Goal: Transaction & Acquisition: Purchase product/service

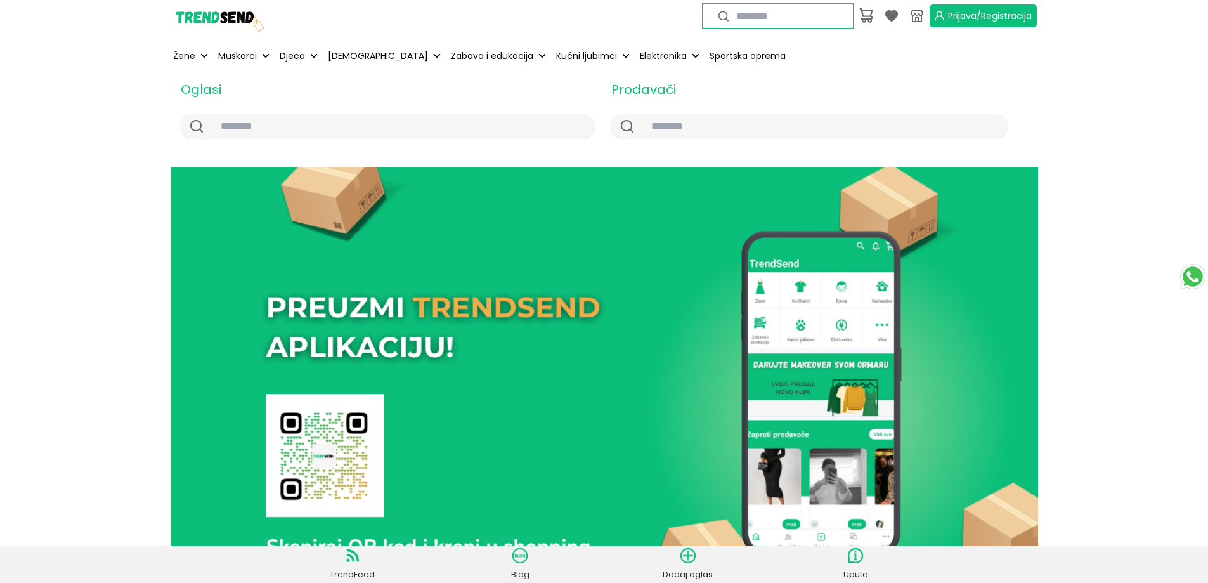
click at [1001, 17] on span "Prijava/Registracija" at bounding box center [990, 16] width 84 height 13
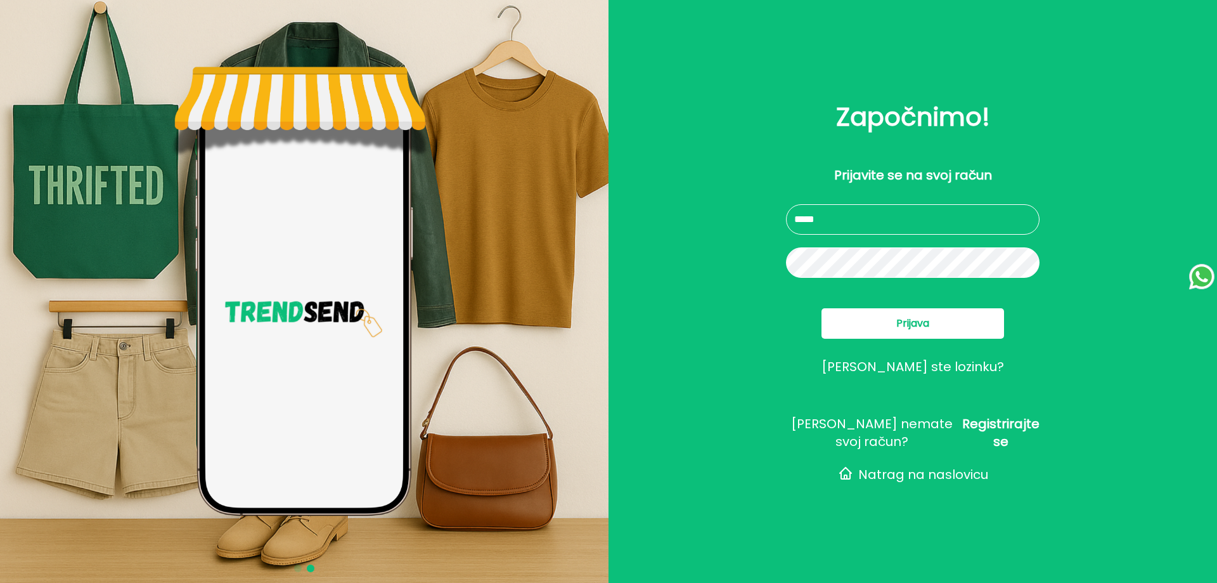
click at [998, 439] on span "Registrirajte se" at bounding box center [1000, 433] width 77 height 36
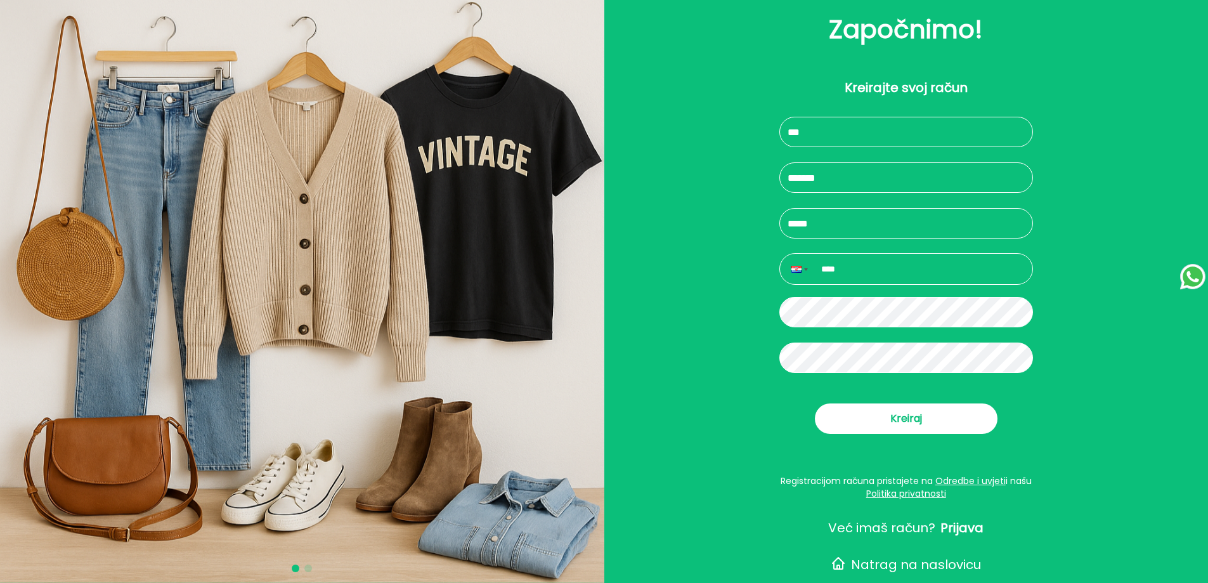
click at [881, 134] on input "text" at bounding box center [906, 132] width 254 height 30
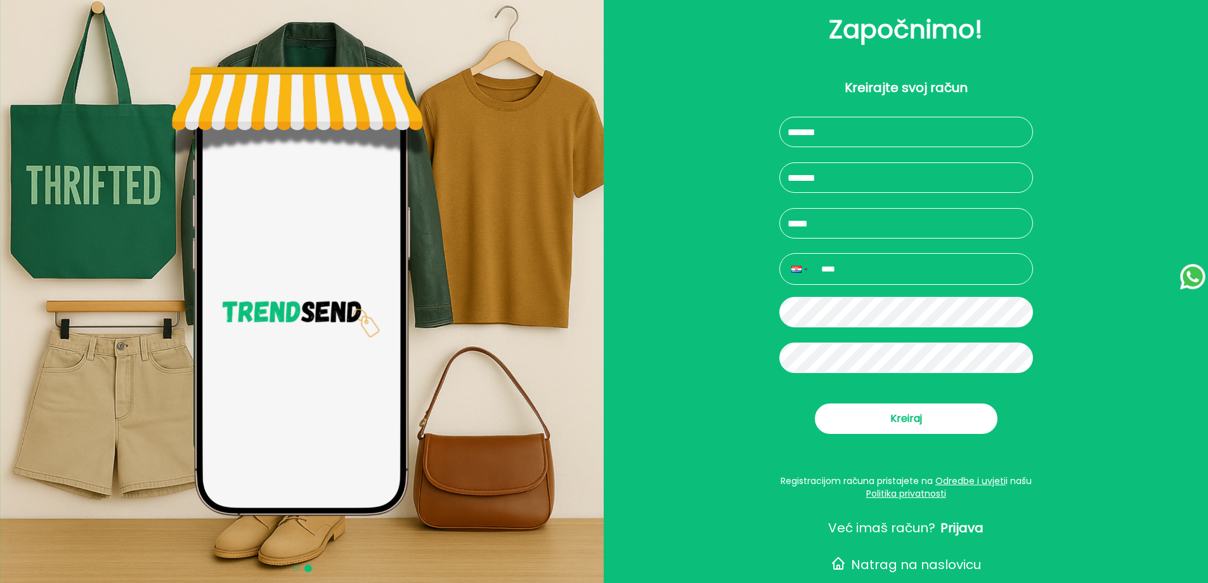
type input "*******"
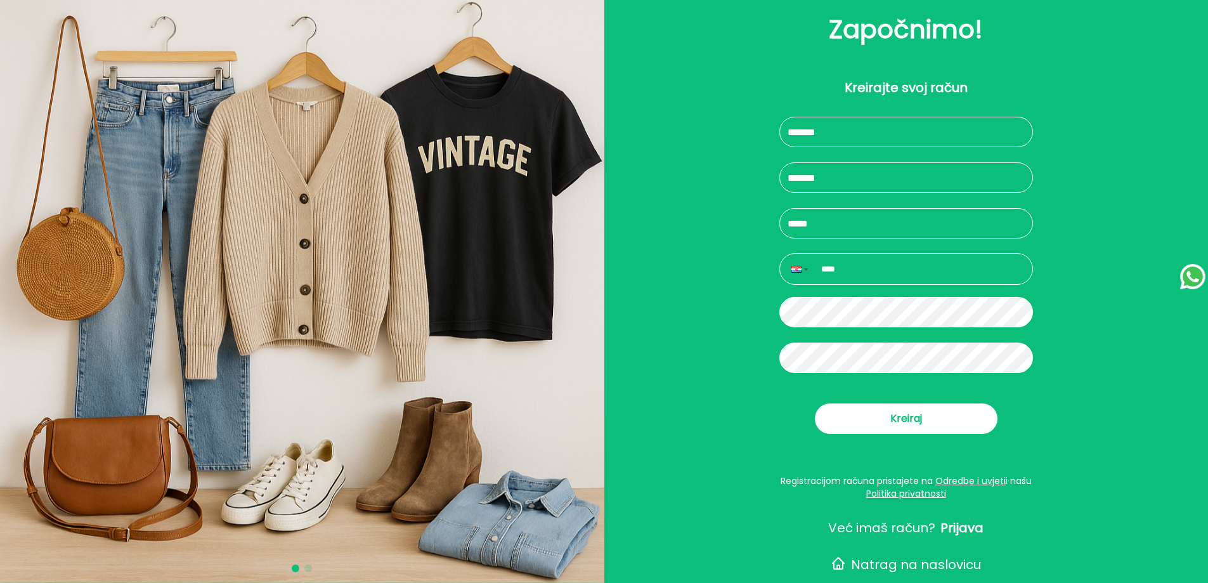
type input "*******"
type input "**********"
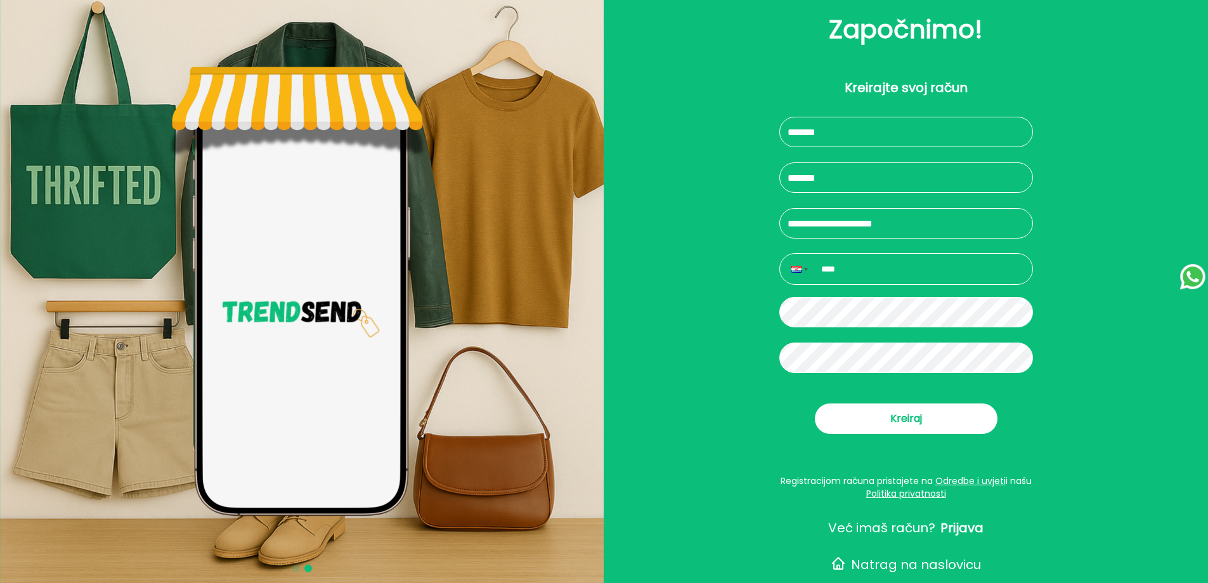
click at [912, 268] on input "****" at bounding box center [903, 269] width 235 height 18
type input "**********"
click at [934, 423] on button "Kreiraj" at bounding box center [906, 418] width 183 height 30
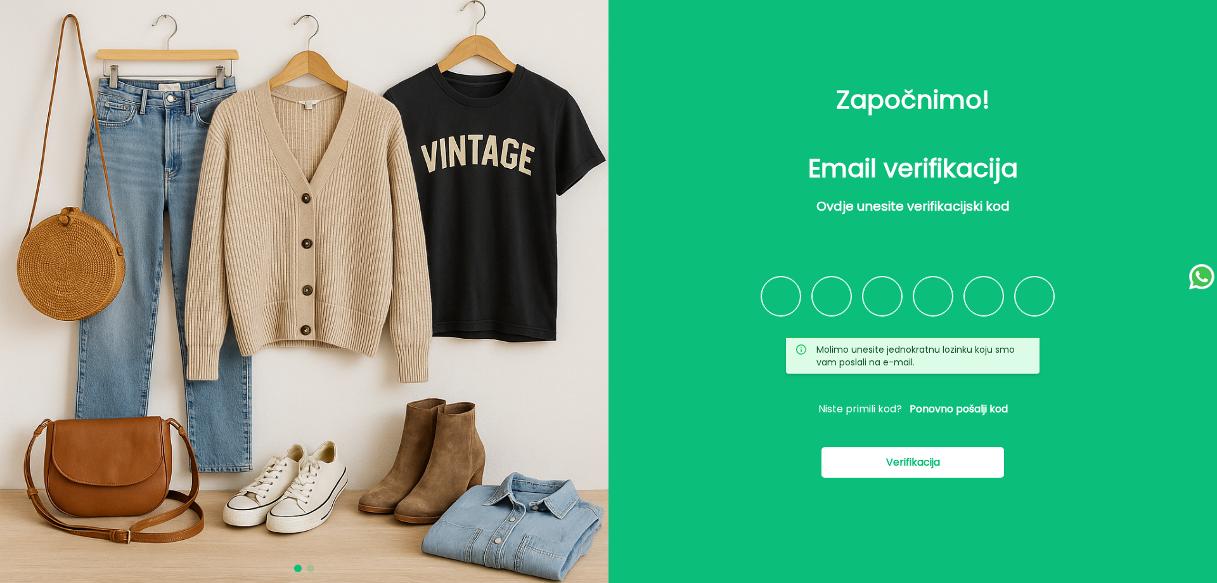
click at [783, 299] on input "Please enter verification code. Digit 1" at bounding box center [780, 295] width 39 height 39
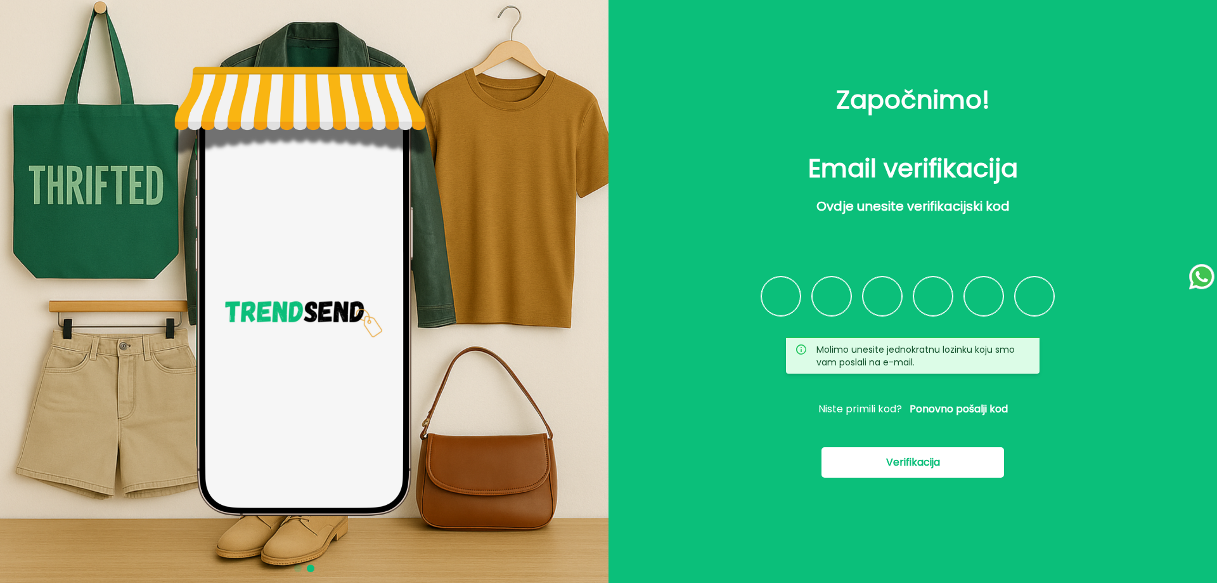
type input "*"
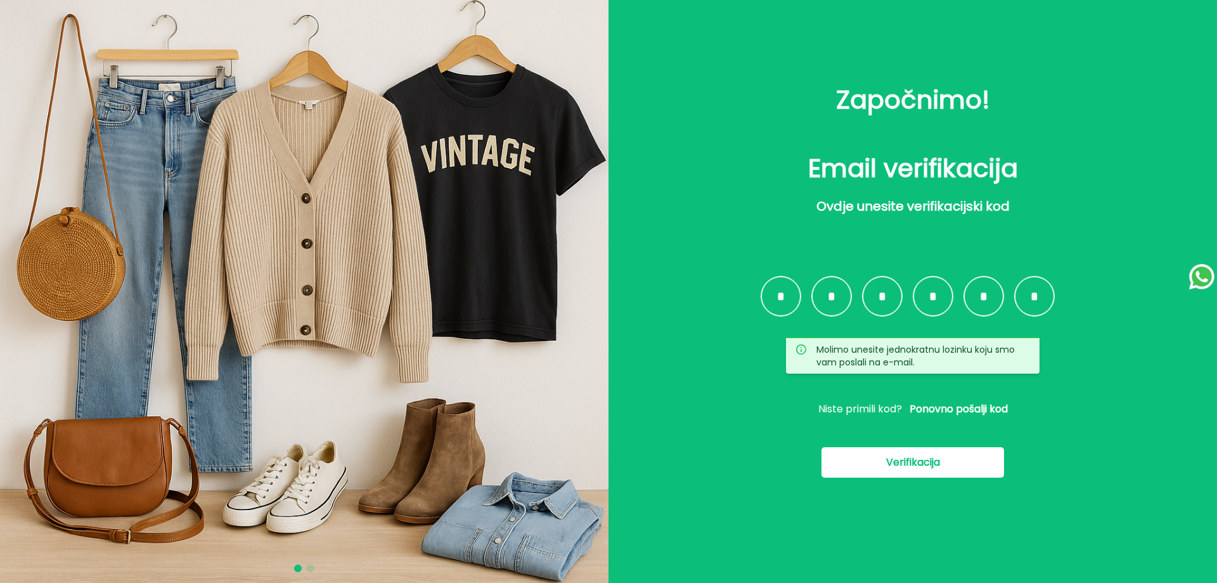
type input "*"
click at [928, 457] on span "Verifikacija" at bounding box center [913, 462] width 54 height 15
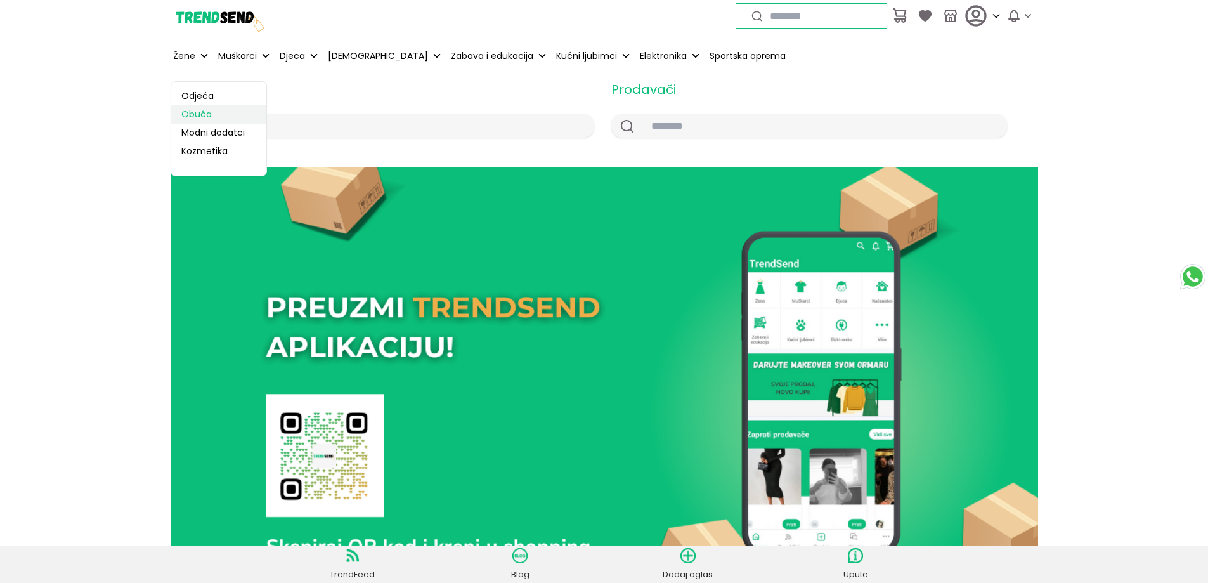
click at [202, 113] on link "Obuća" at bounding box center [218, 114] width 95 height 18
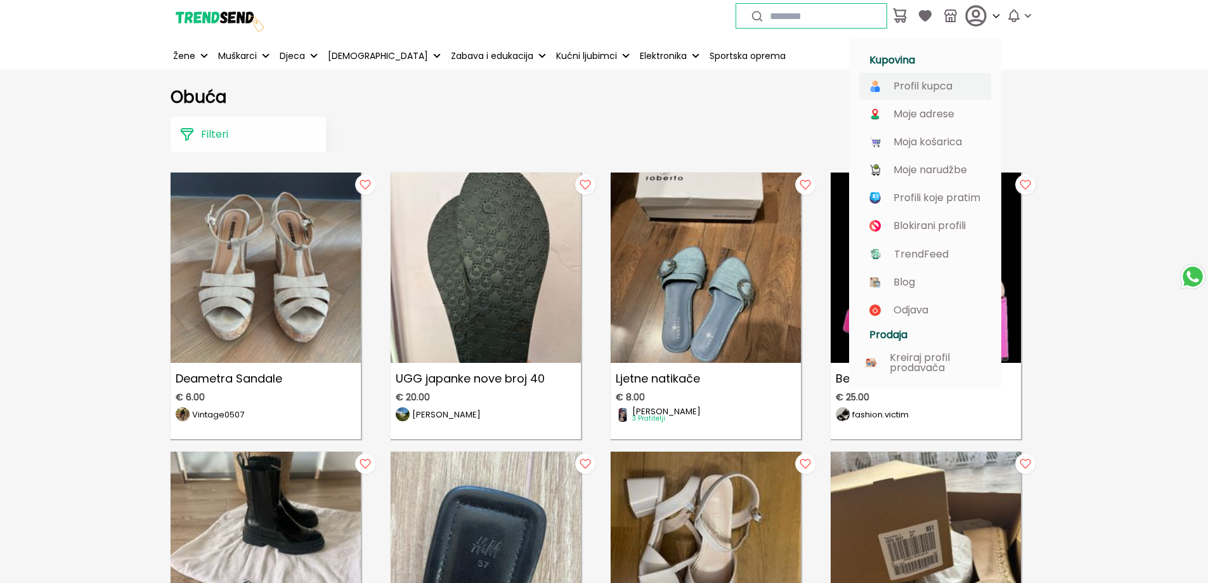
click at [937, 84] on p "Profil kupca" at bounding box center [922, 86] width 59 height 11
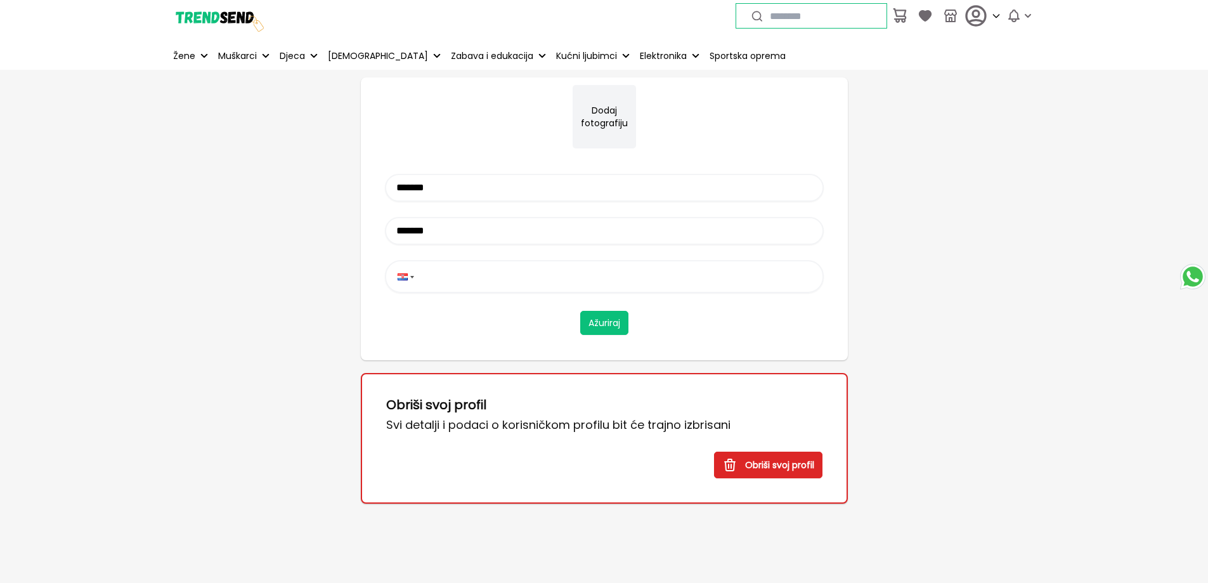
click at [593, 120] on button "Dodaj fotografiju" at bounding box center [604, 116] width 63 height 63
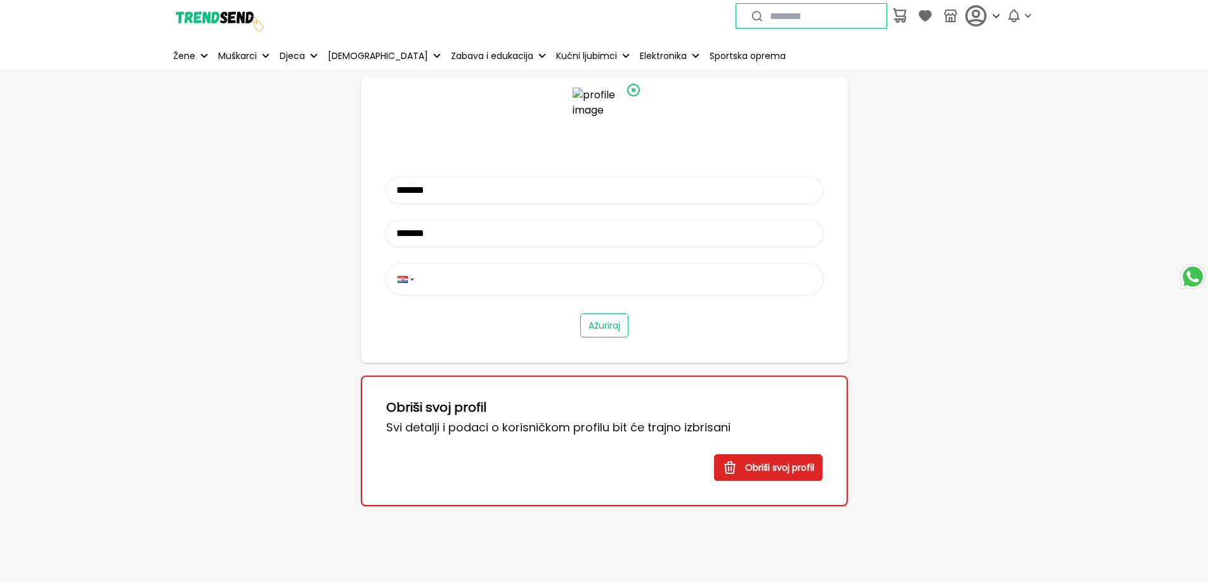
click at [611, 320] on button "Ažuriraj" at bounding box center [604, 325] width 48 height 24
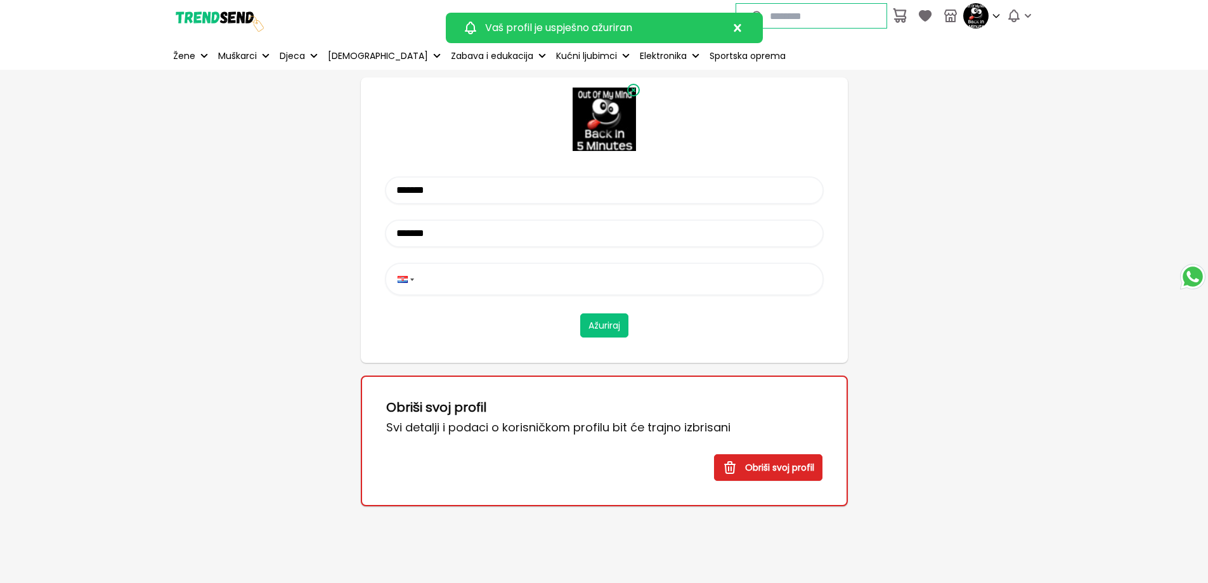
click at [739, 28] on icon "Close" at bounding box center [737, 27] width 15 height 15
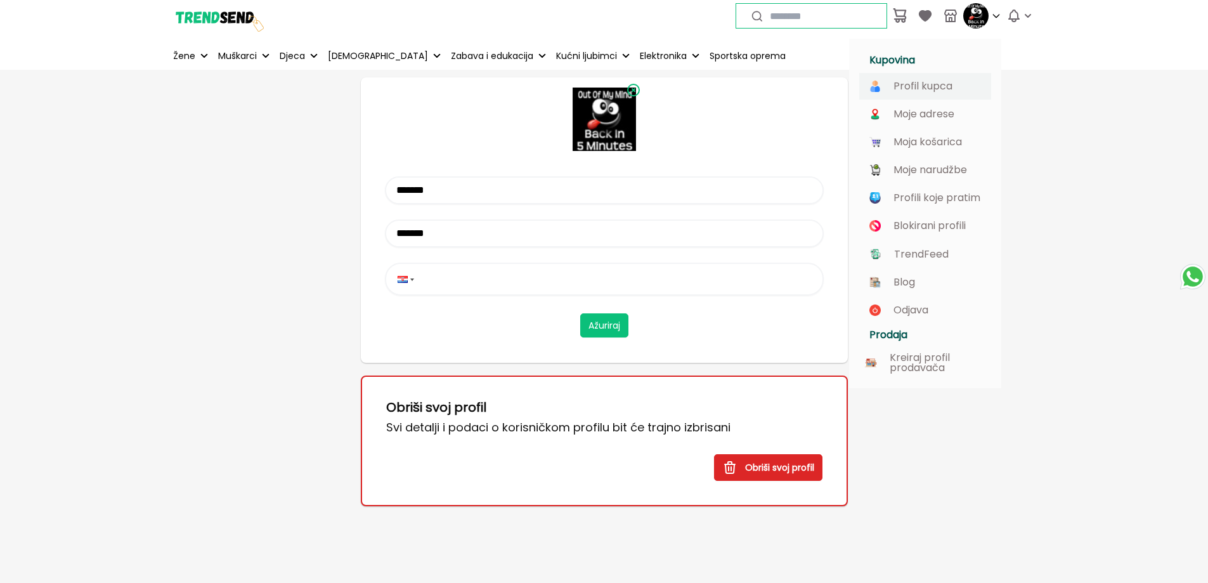
click at [919, 87] on p "Profil kupca" at bounding box center [922, 86] width 59 height 11
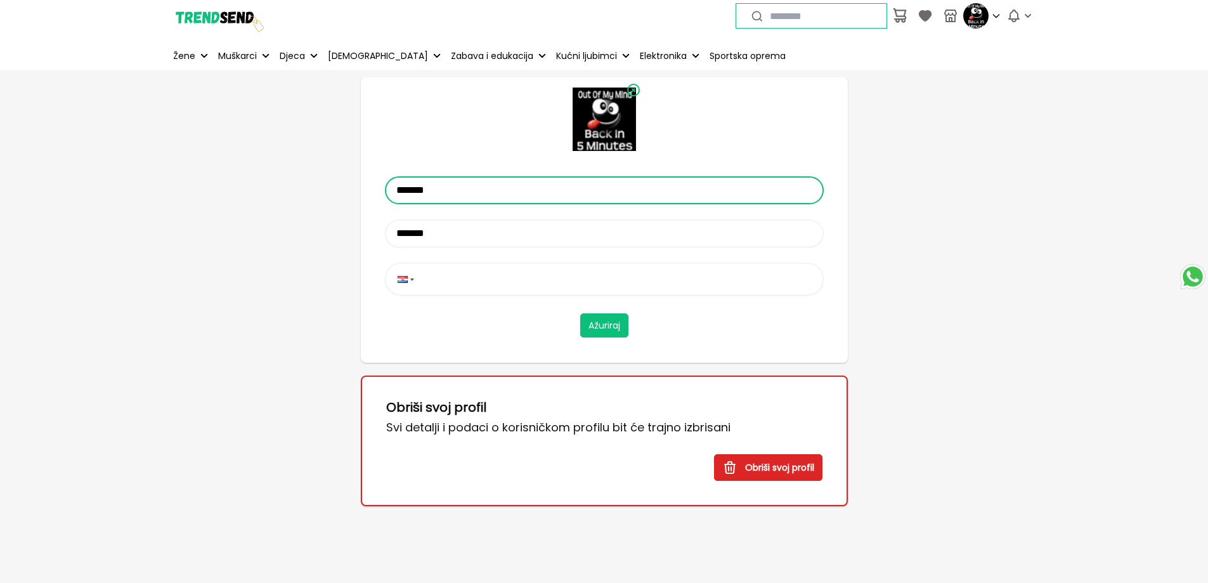
drag, startPoint x: 454, startPoint y: 191, endPoint x: 335, endPoint y: 196, distance: 118.7
click at [335, 196] on div "**********" at bounding box center [604, 293] width 888 height 446
type input "*******"
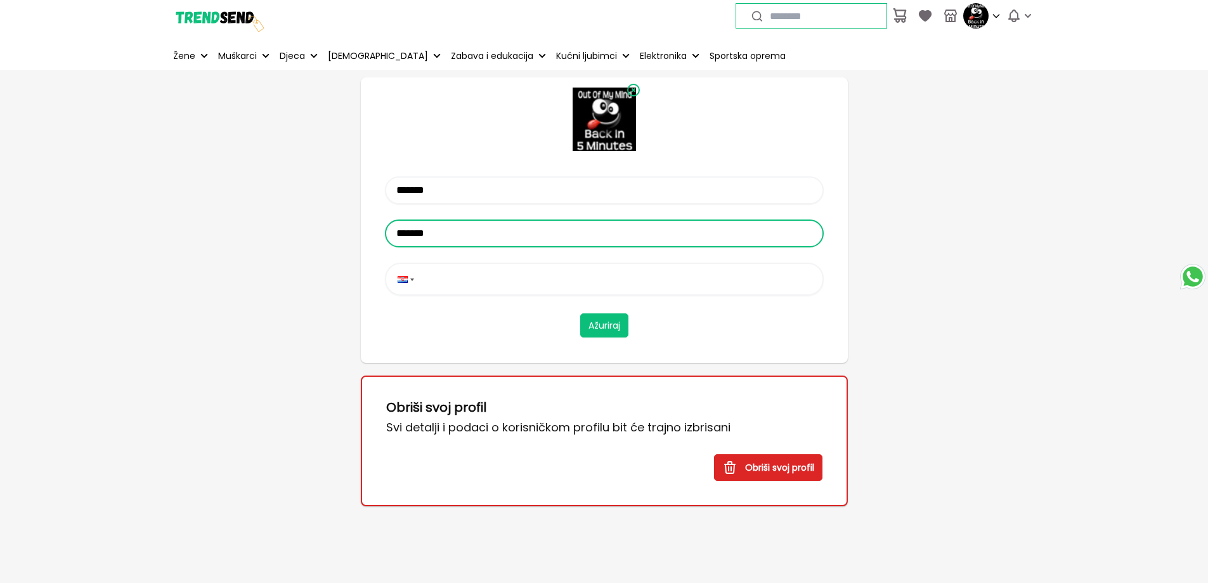
drag, startPoint x: 436, startPoint y: 236, endPoint x: 293, endPoint y: 238, distance: 142.7
click at [295, 238] on div "**********" at bounding box center [604, 293] width 888 height 446
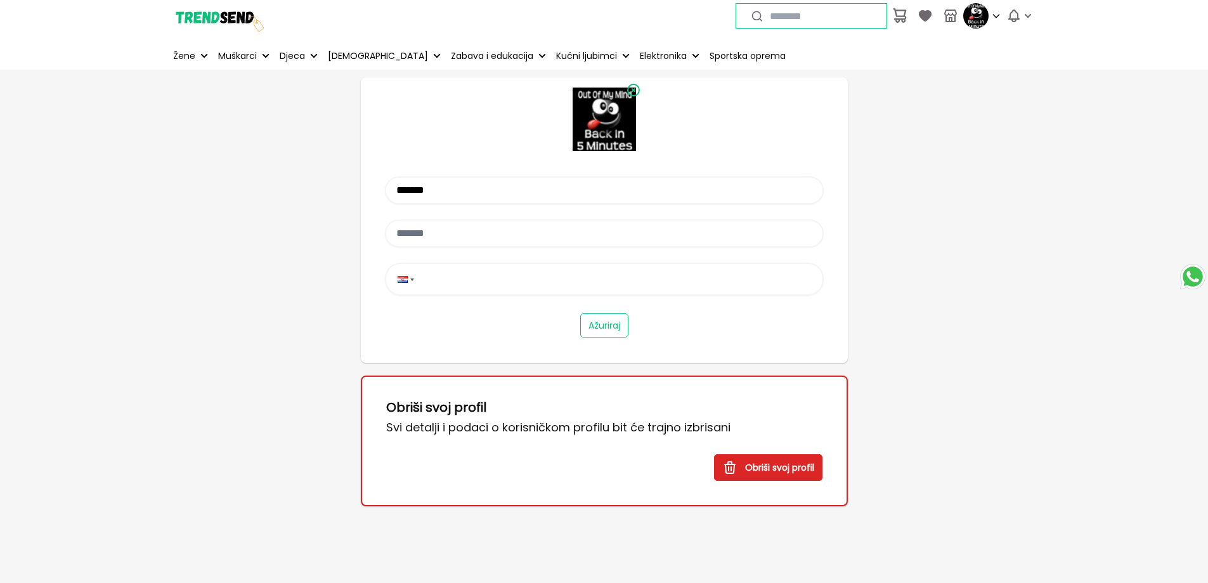
click at [591, 325] on button "Ažuriraj" at bounding box center [604, 325] width 48 height 24
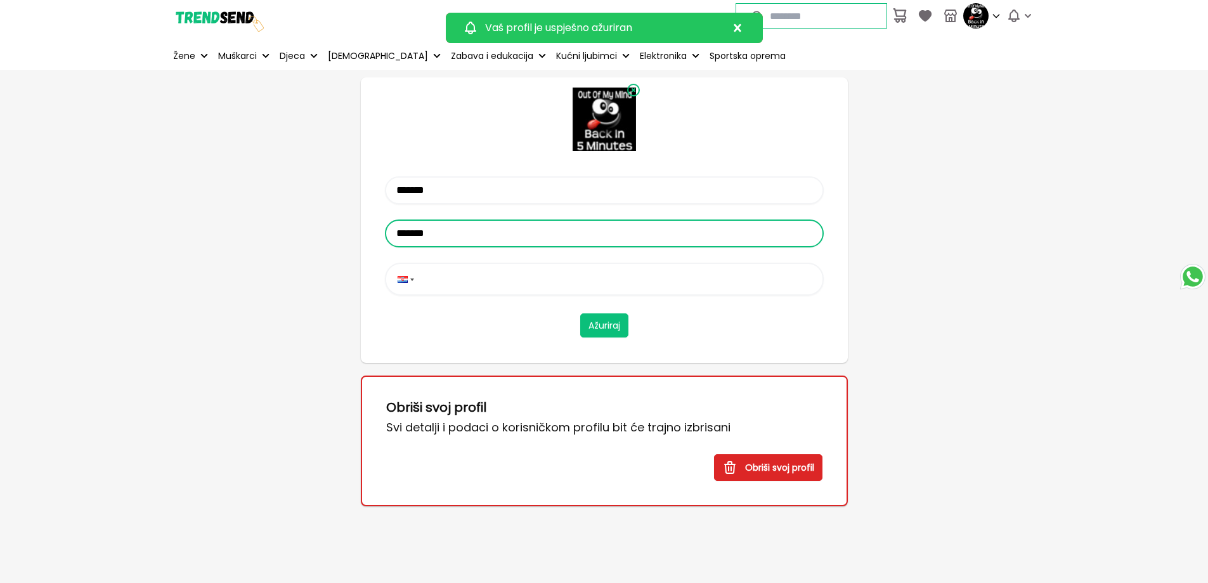
click at [486, 234] on input "*******" at bounding box center [604, 233] width 439 height 28
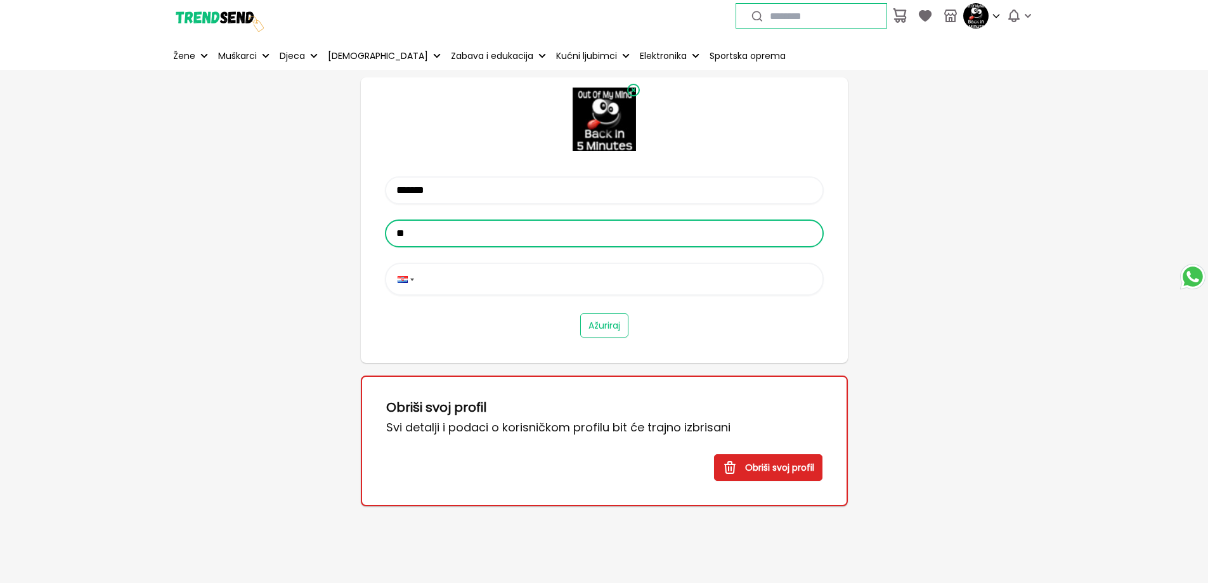
type input "**"
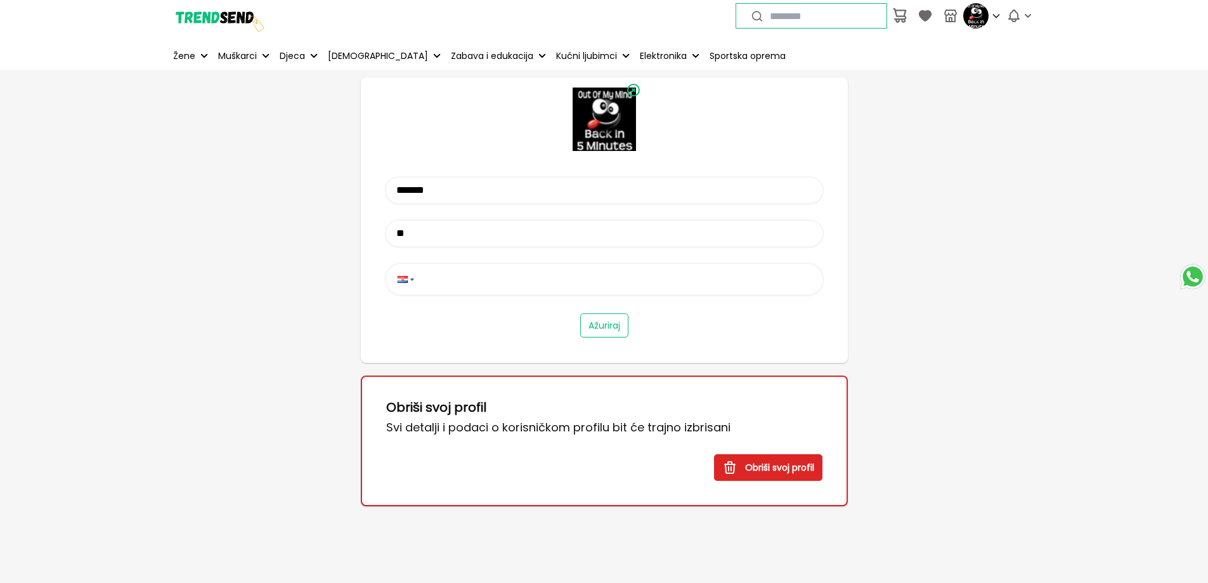
click at [599, 323] on button "Ažuriraj" at bounding box center [604, 325] width 48 height 24
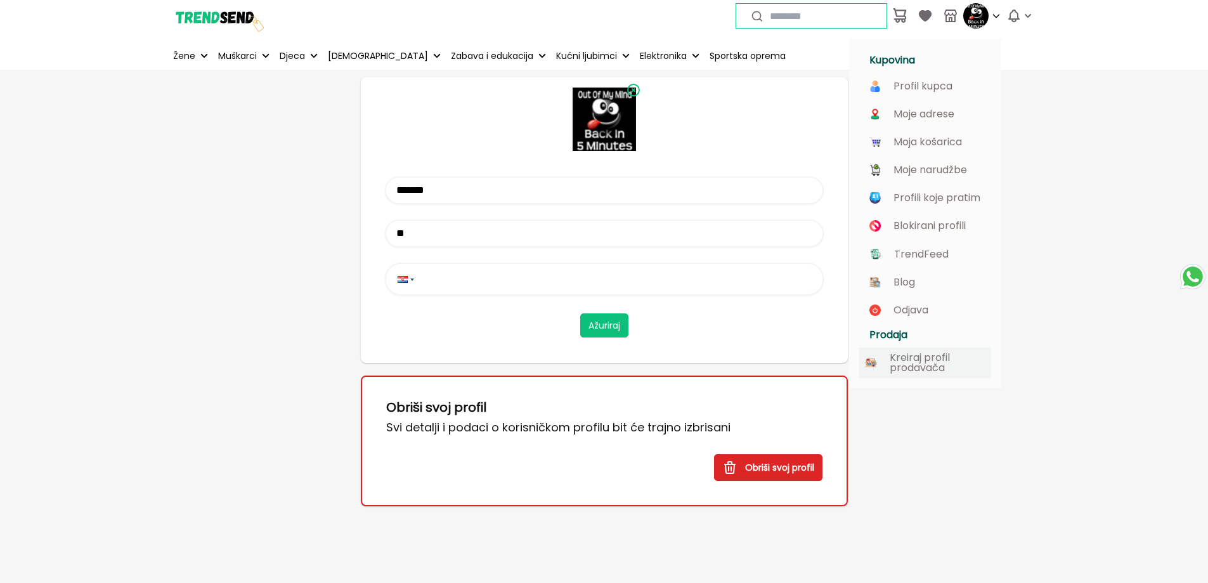
click at [934, 354] on p "Kreiraj profil prodavača" at bounding box center [938, 363] width 96 height 20
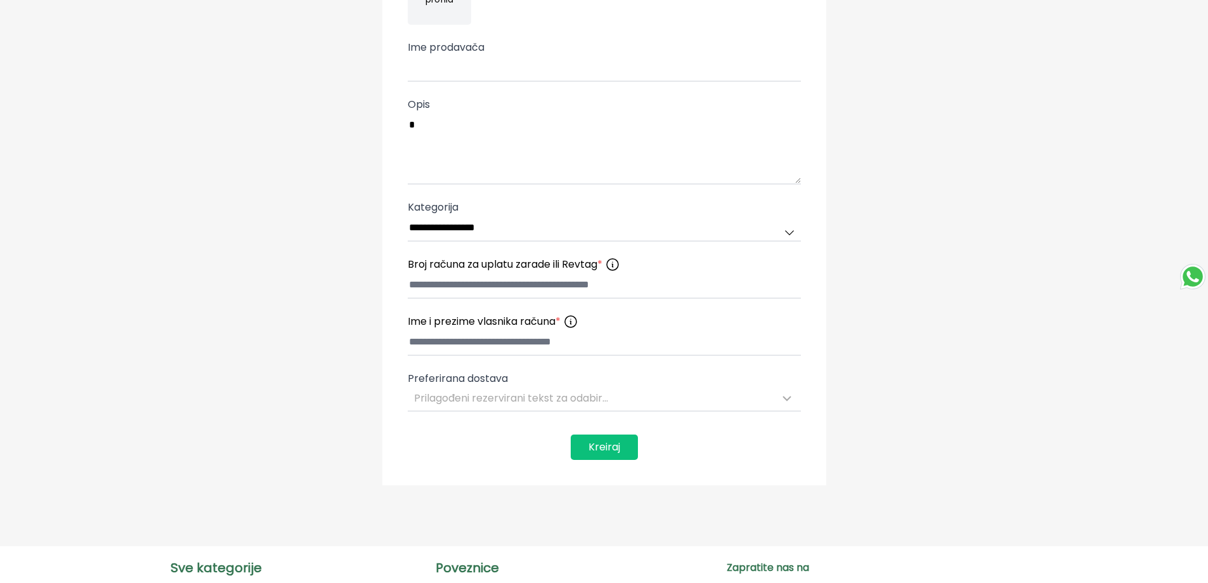
scroll to position [254, 0]
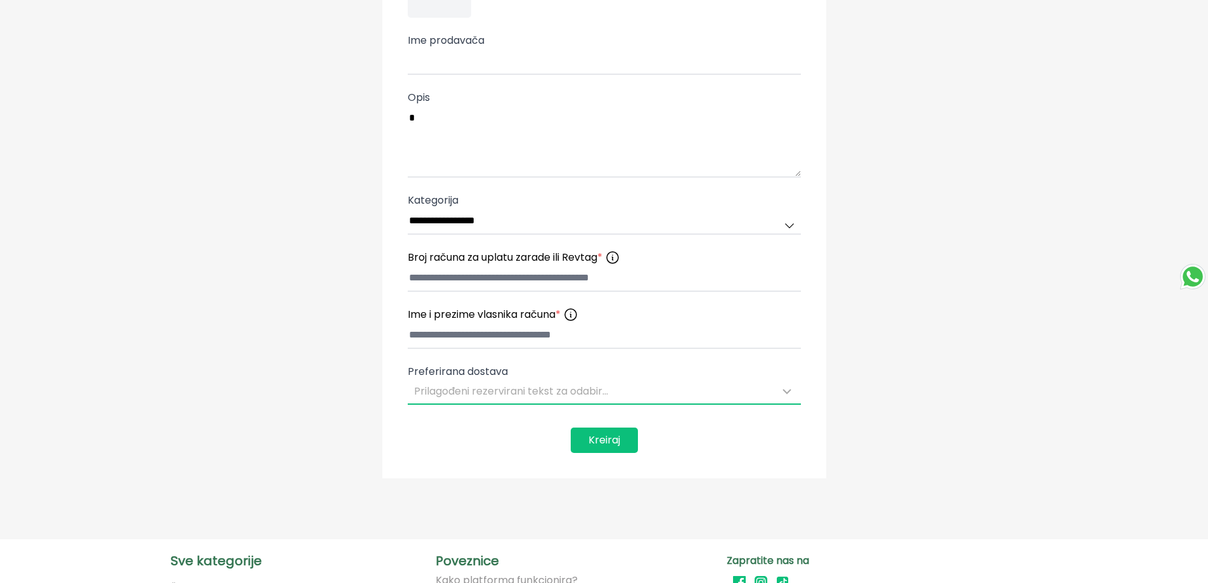
click at [618, 393] on div "Prilagođeni rezervirani tekst za odabir..." at bounding box center [596, 391] width 365 height 15
click at [618, 390] on div "Prilagođeni rezervirani tekst za odabir..." at bounding box center [596, 391] width 365 height 15
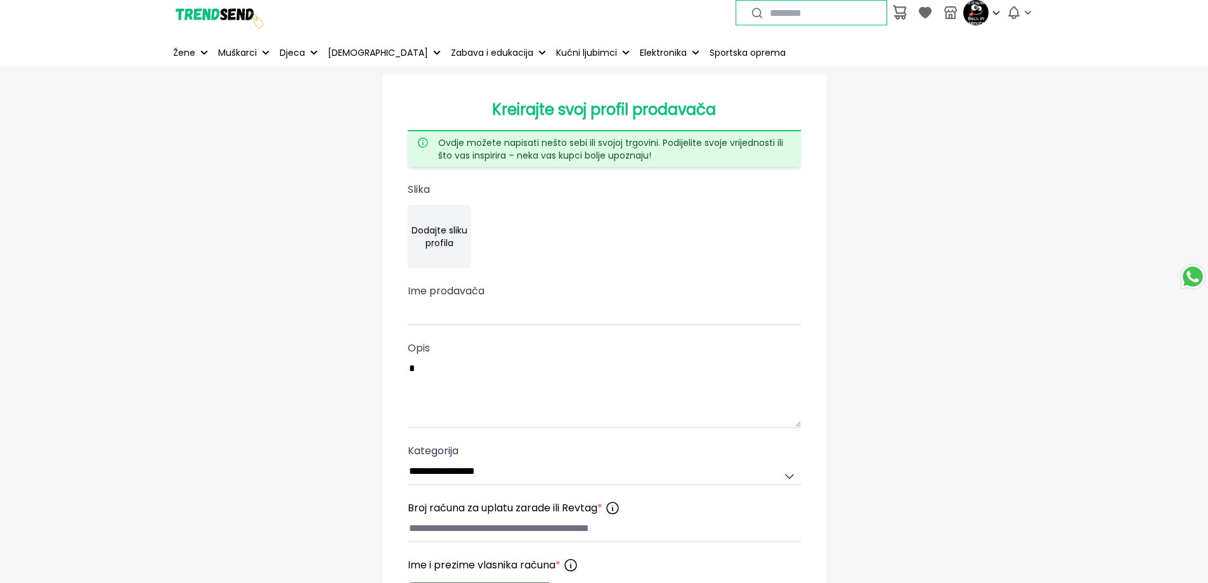
scroll to position [0, 0]
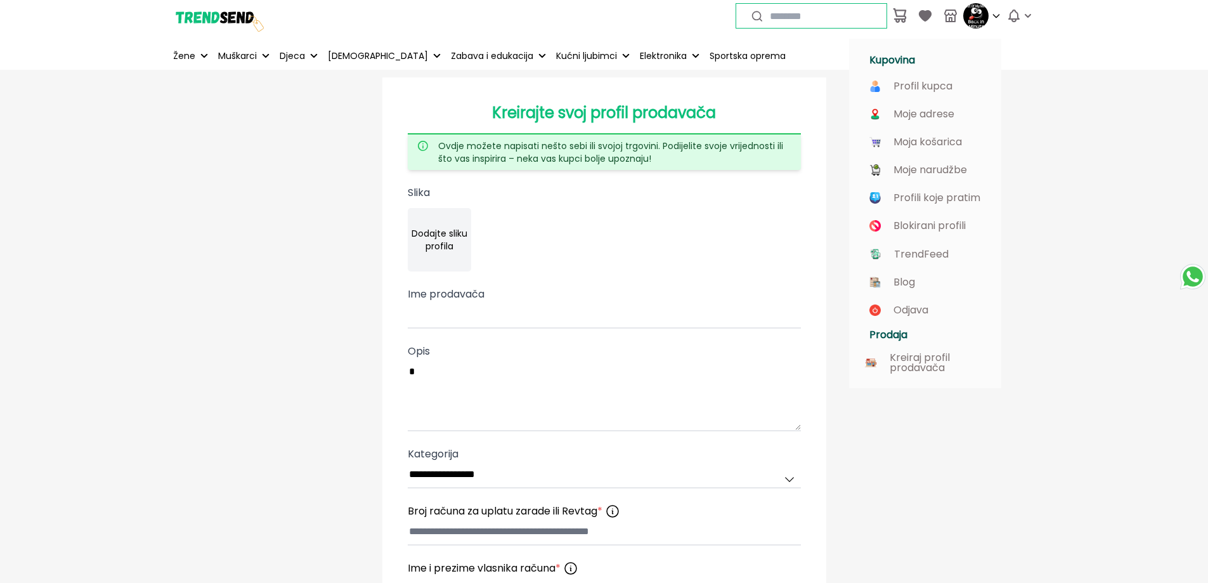
click at [983, 6] on img at bounding box center [975, 15] width 25 height 25
click at [217, 16] on img at bounding box center [218, 15] width 95 height 95
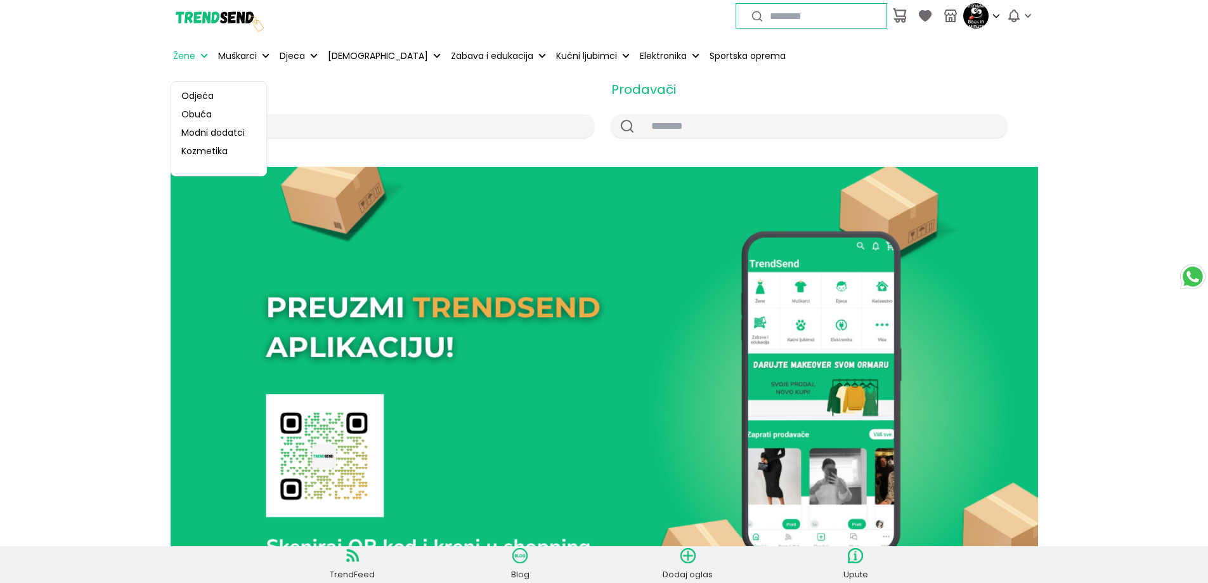
click at [186, 56] on p "Žene" at bounding box center [184, 55] width 22 height 13
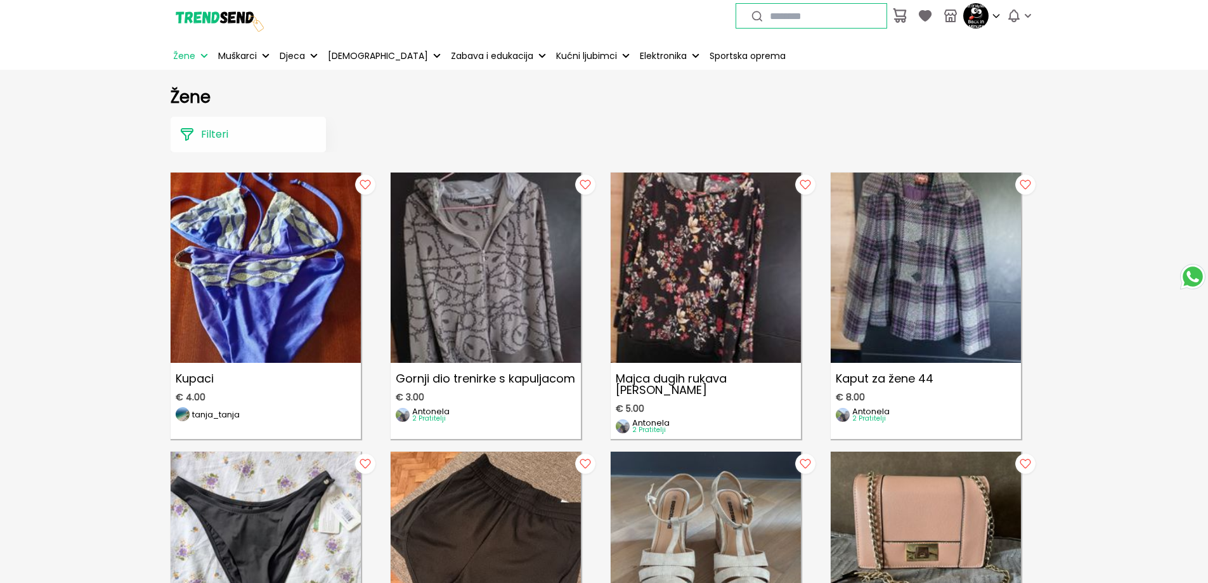
click at [226, 137] on p "Filteri" at bounding box center [214, 134] width 27 height 15
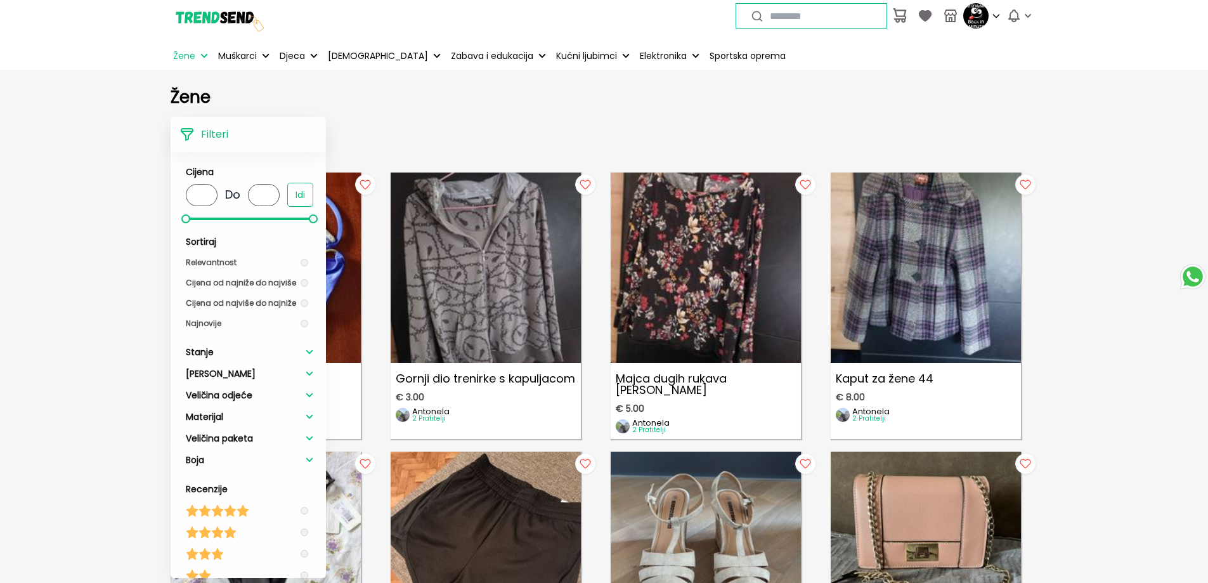
click at [306, 354] on icon at bounding box center [310, 351] width 8 height 5
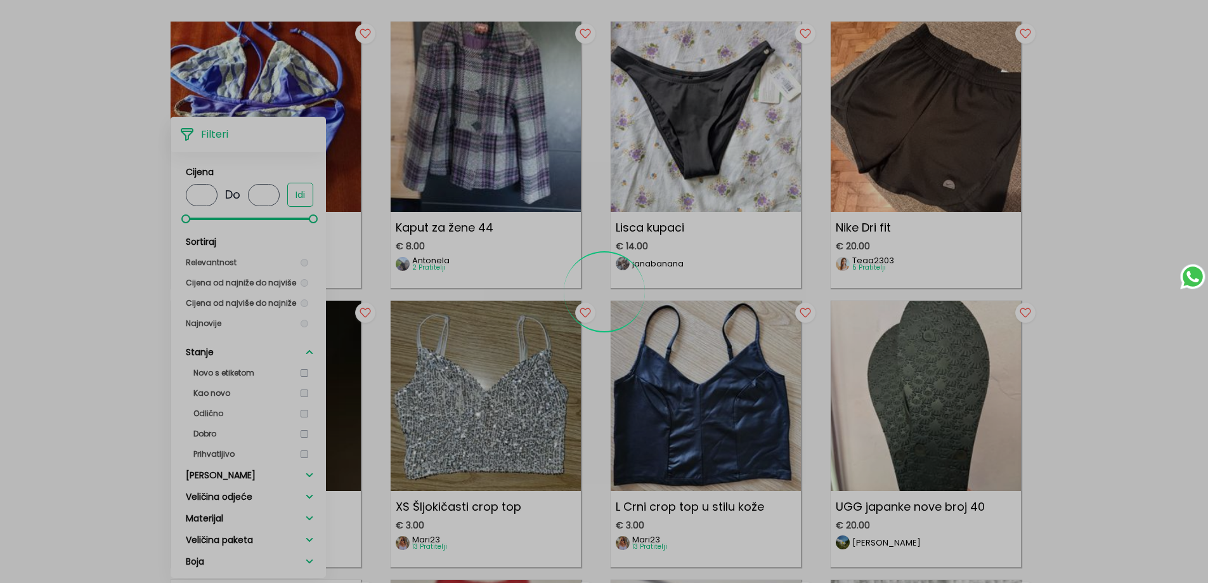
scroll to position [190, 0]
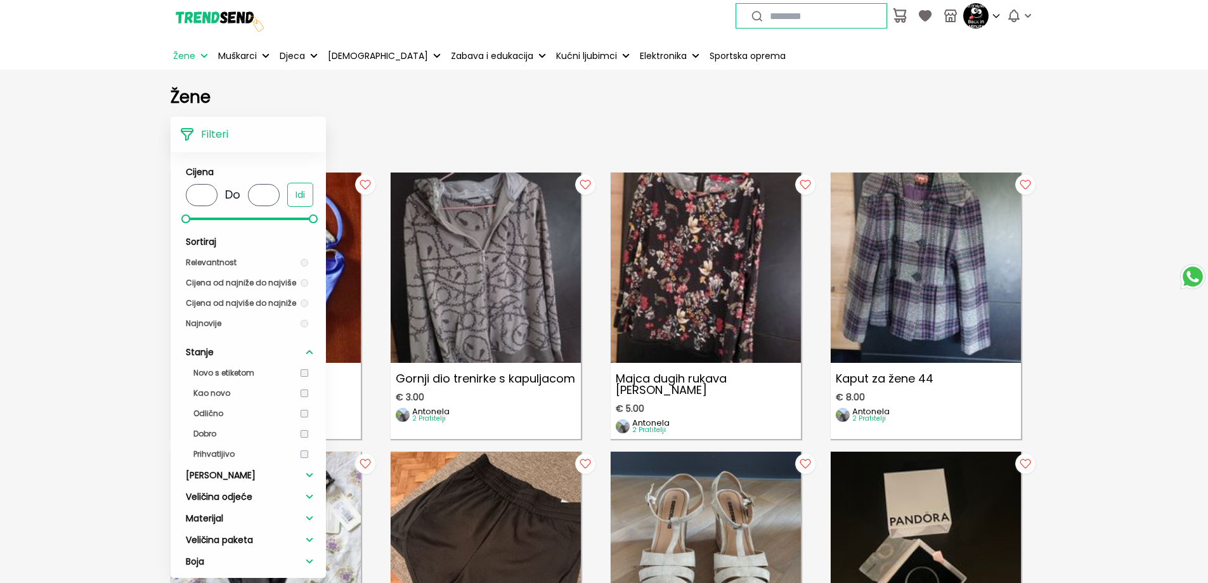
click at [349, 98] on h1 "Žene" at bounding box center [604, 96] width 867 height 19
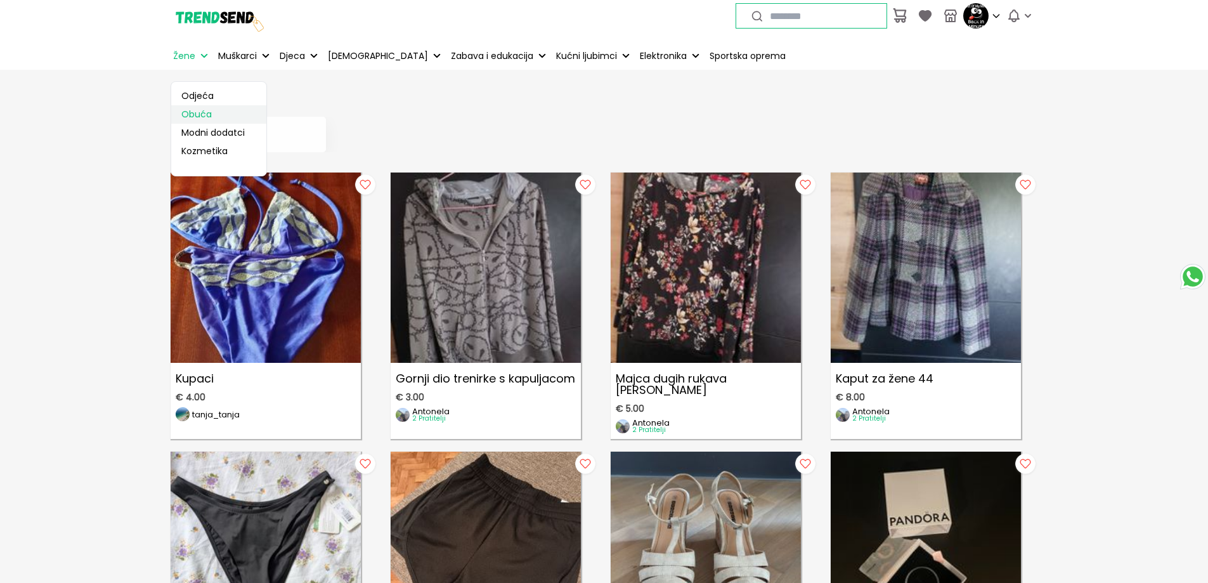
click at [194, 115] on link "Obuća" at bounding box center [218, 114] width 95 height 18
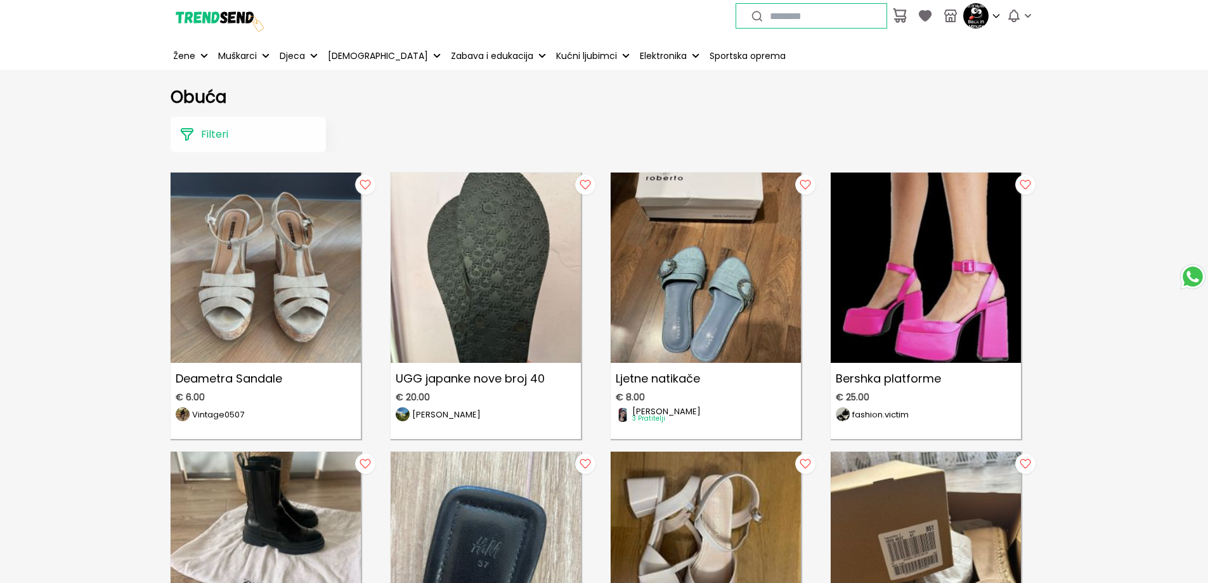
click at [236, 134] on button "Filteri" at bounding box center [248, 135] width 155 height 36
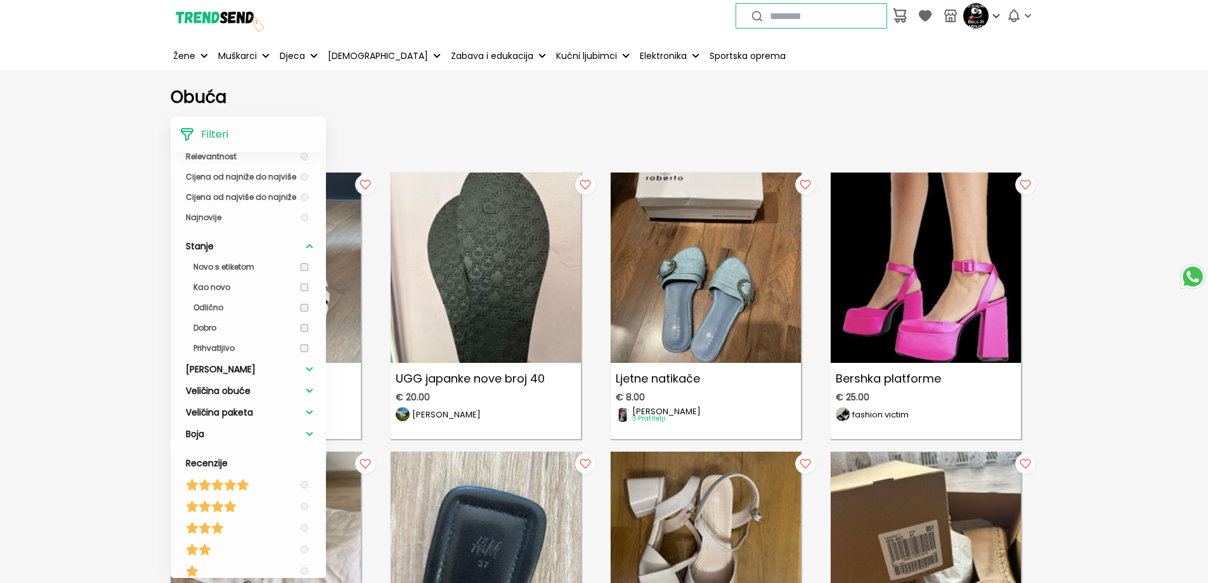
scroll to position [127, 0]
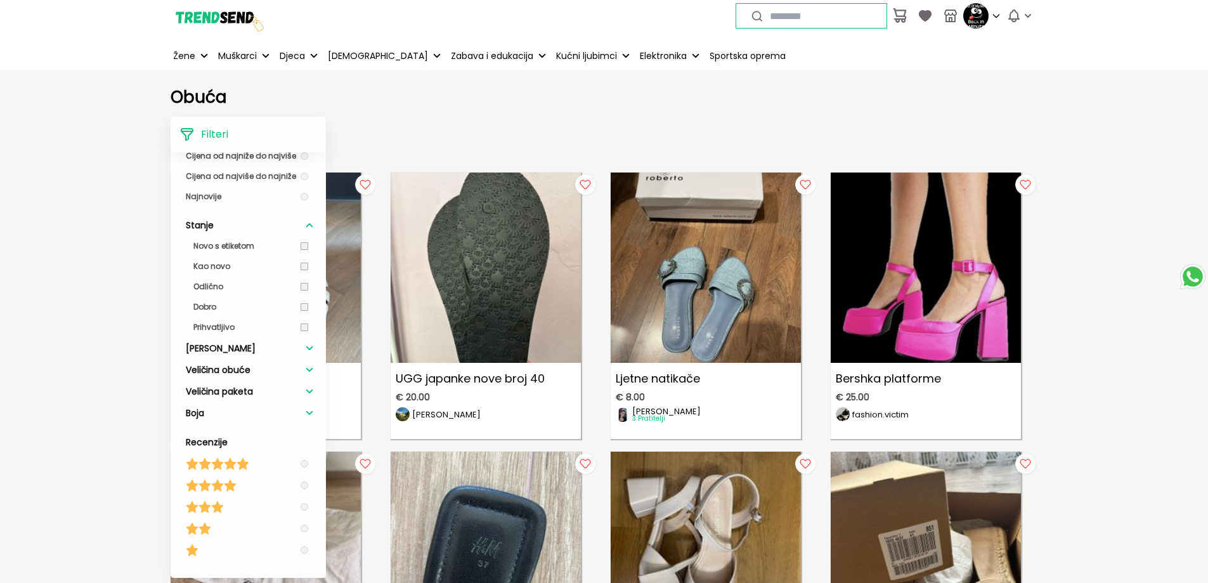
click at [301, 375] on li "Veličina obuće" at bounding box center [249, 370] width 127 height 22
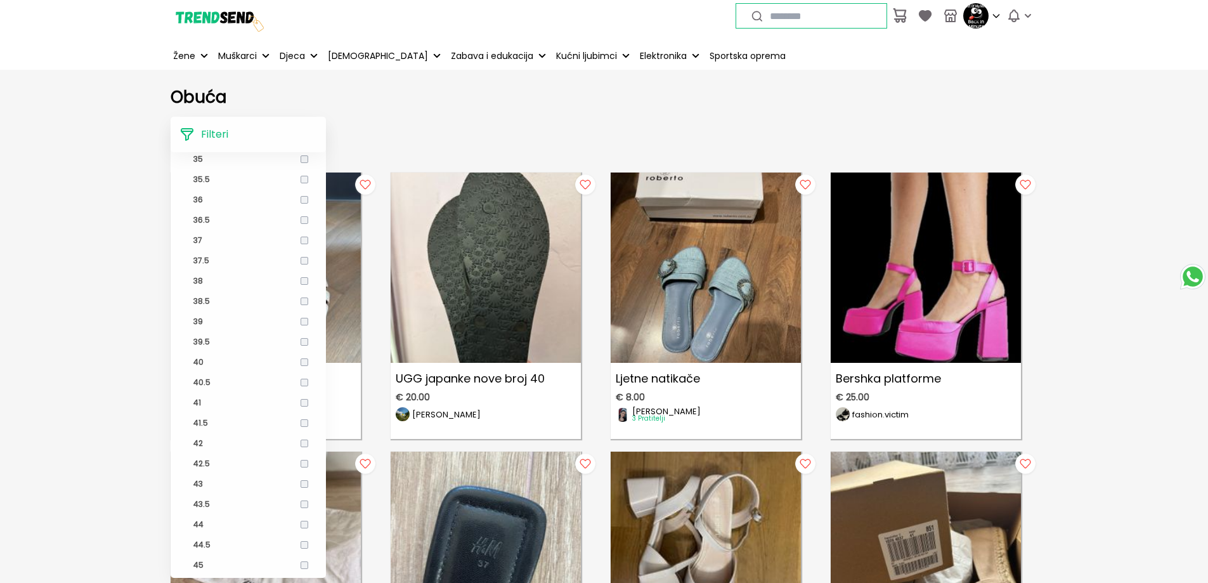
scroll to position [380, 0]
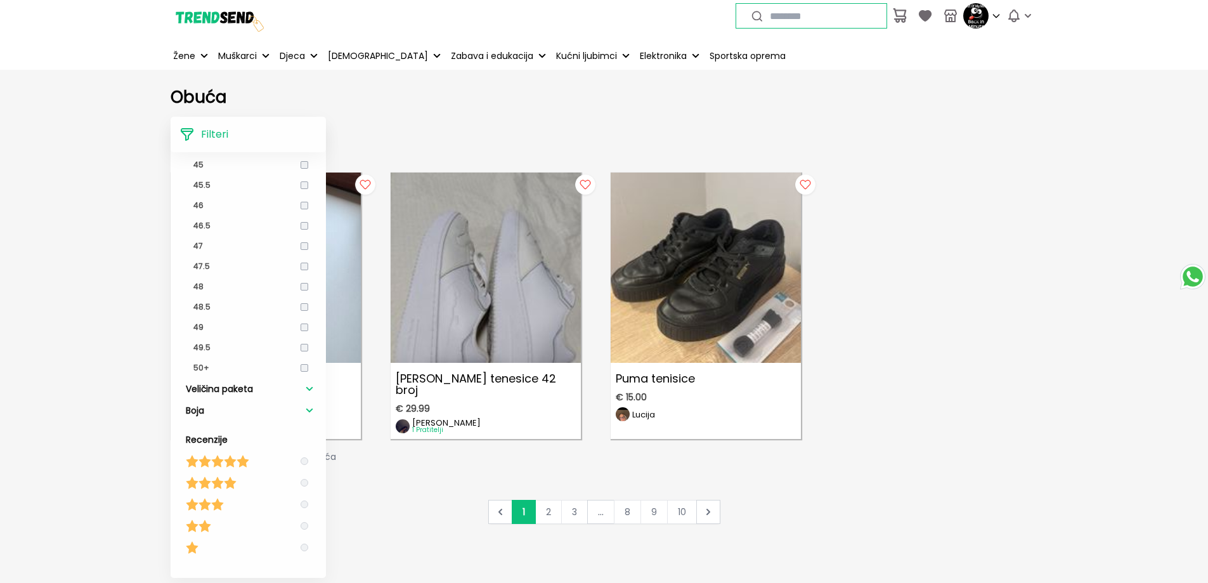
scroll to position [761, 0]
click at [306, 409] on icon at bounding box center [310, 407] width 8 height 5
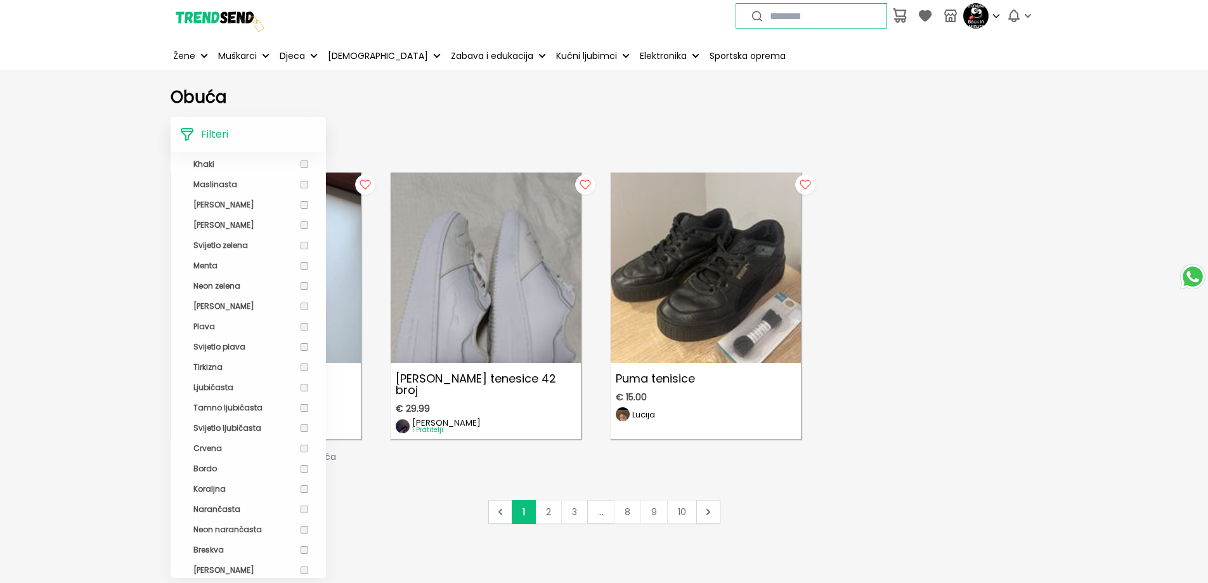
scroll to position [1332, 0]
click at [297, 402] on li "Svijetlo ljubičasta" at bounding box center [249, 406] width 127 height 20
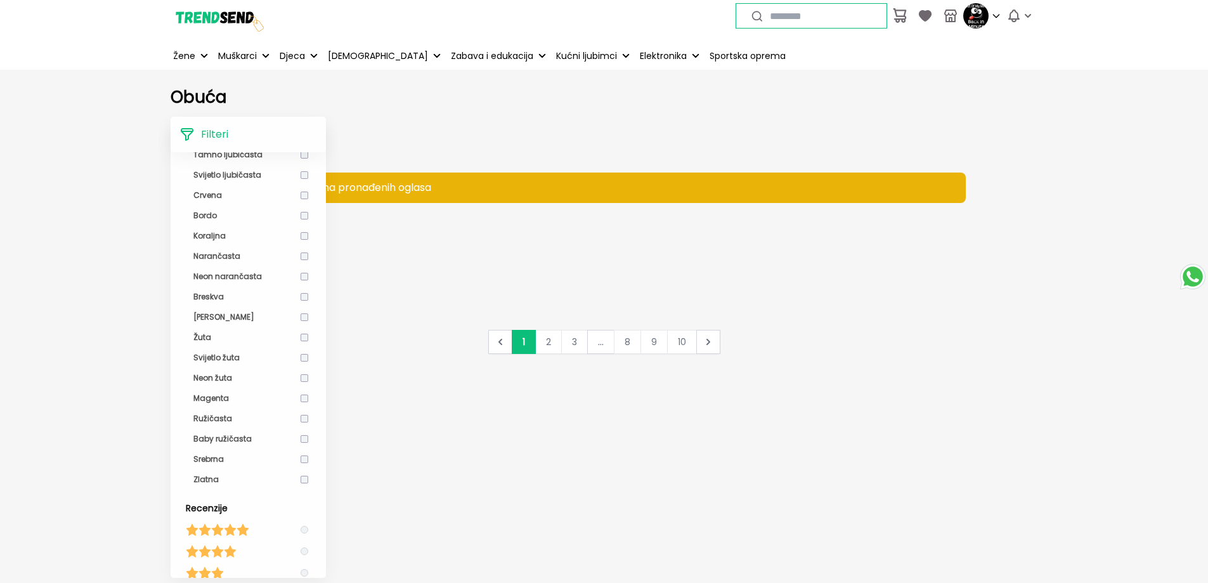
scroll to position [1585, 0]
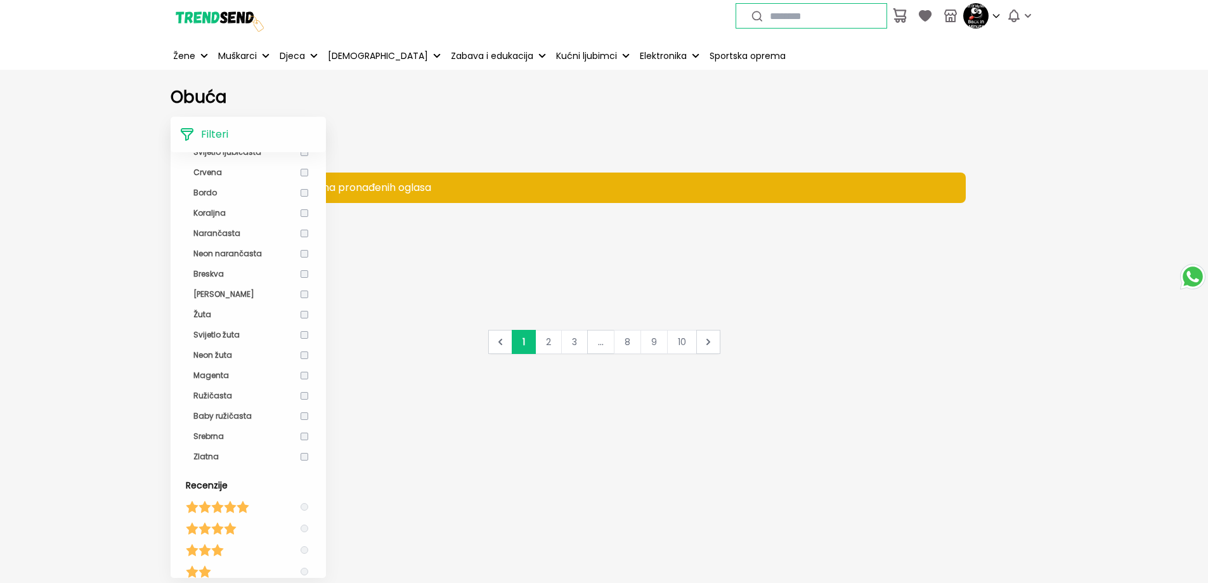
click at [84, 456] on div "Obuća Filteri Cijena * Do * Idi Sortiraj Relevantnost Cijena od najniže do najv…" at bounding box center [604, 332] width 1208 height 524
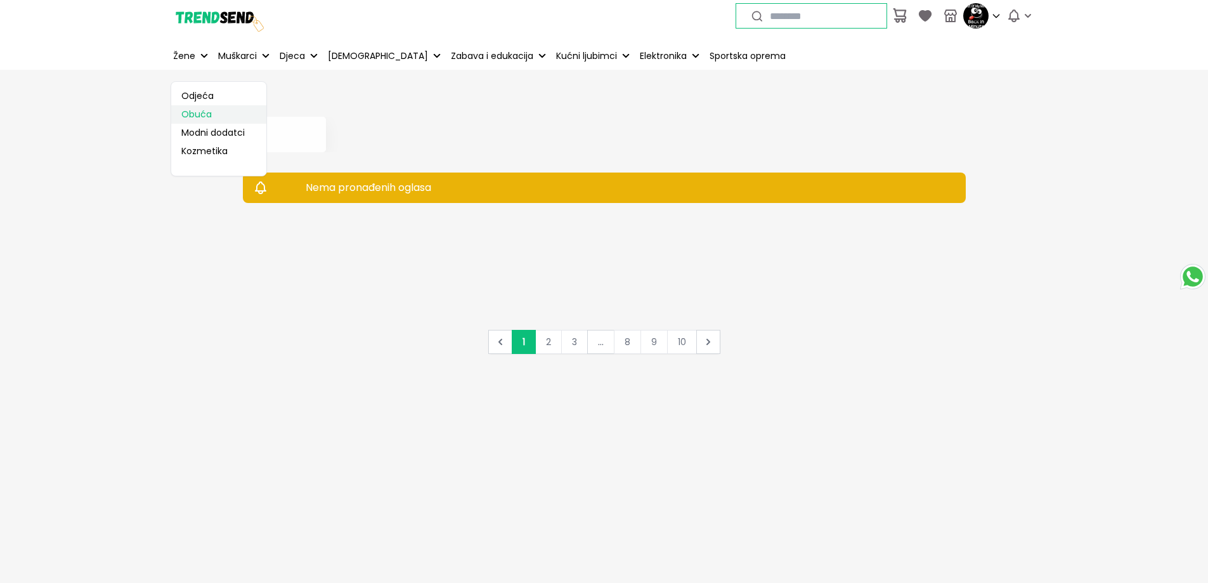
click at [189, 112] on link "Obuća" at bounding box center [218, 114] width 95 height 18
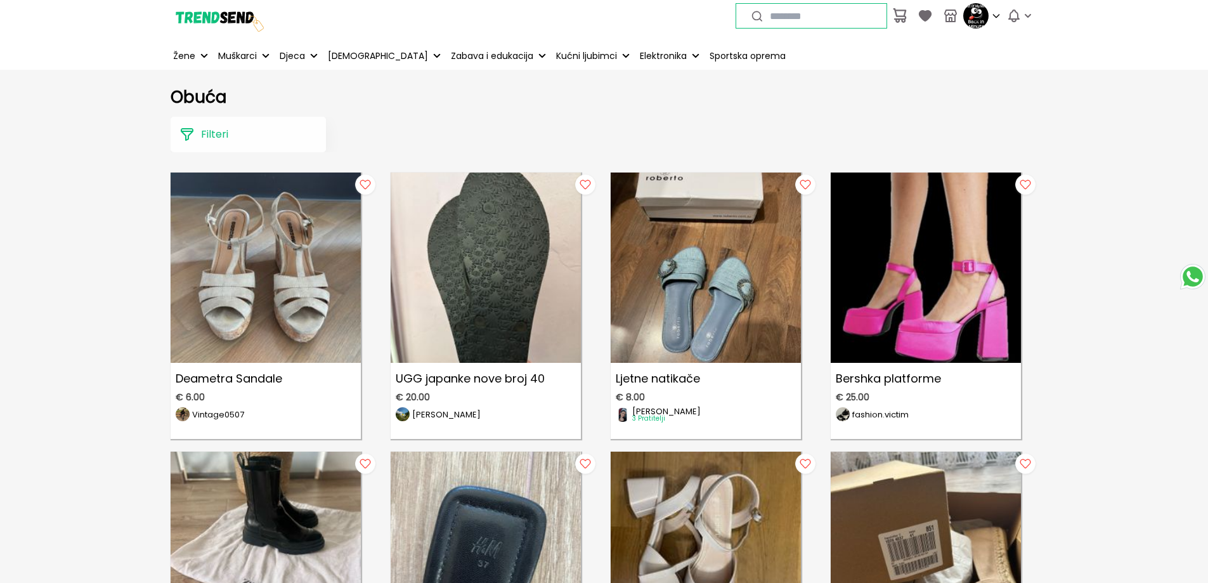
click at [219, 139] on p "Filteri" at bounding box center [214, 134] width 27 height 15
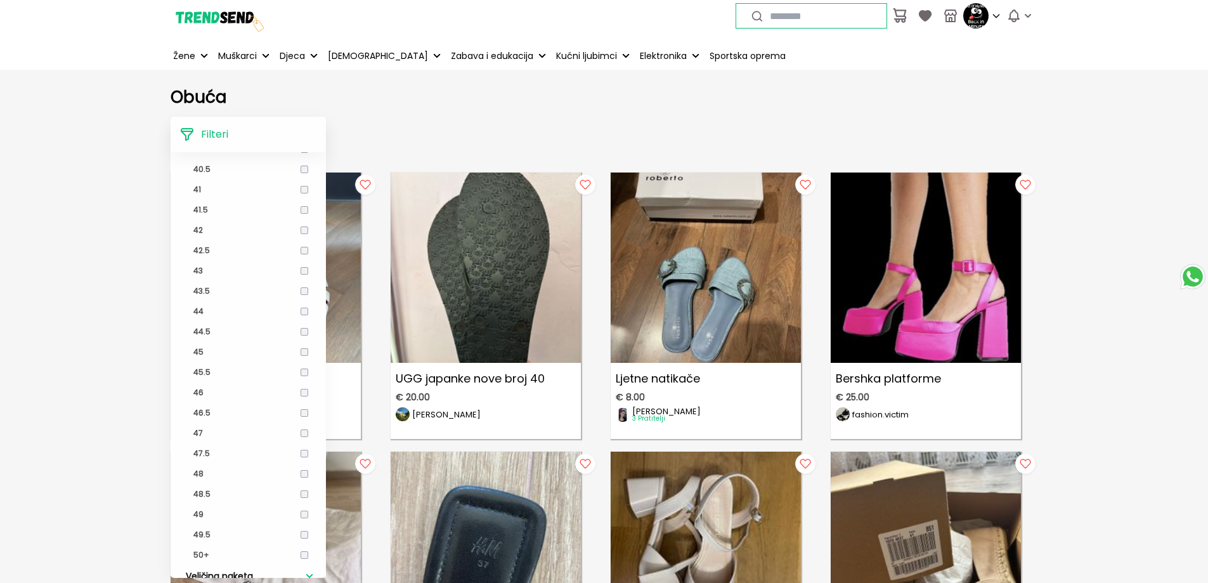
scroll to position [571, 0]
click at [455, 118] on div "Filteri Cijena * Do * Idi Sortiraj Relevantnost Cijena od najniže do najviše Ci…" at bounding box center [532, 135] width 723 height 36
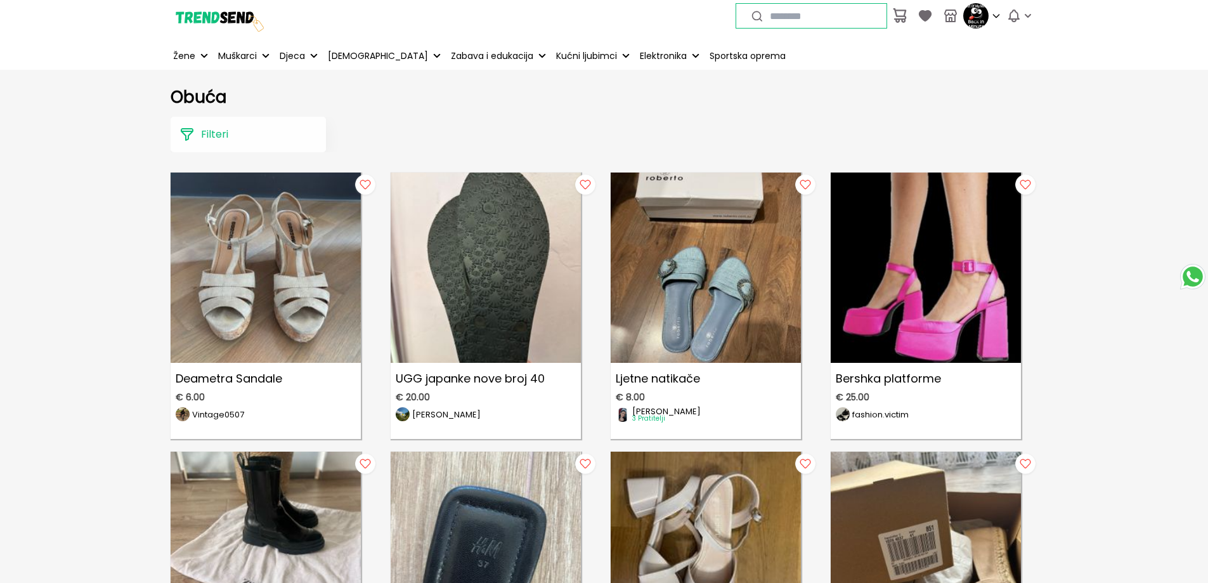
click at [256, 140] on button "Filteri" at bounding box center [248, 135] width 155 height 36
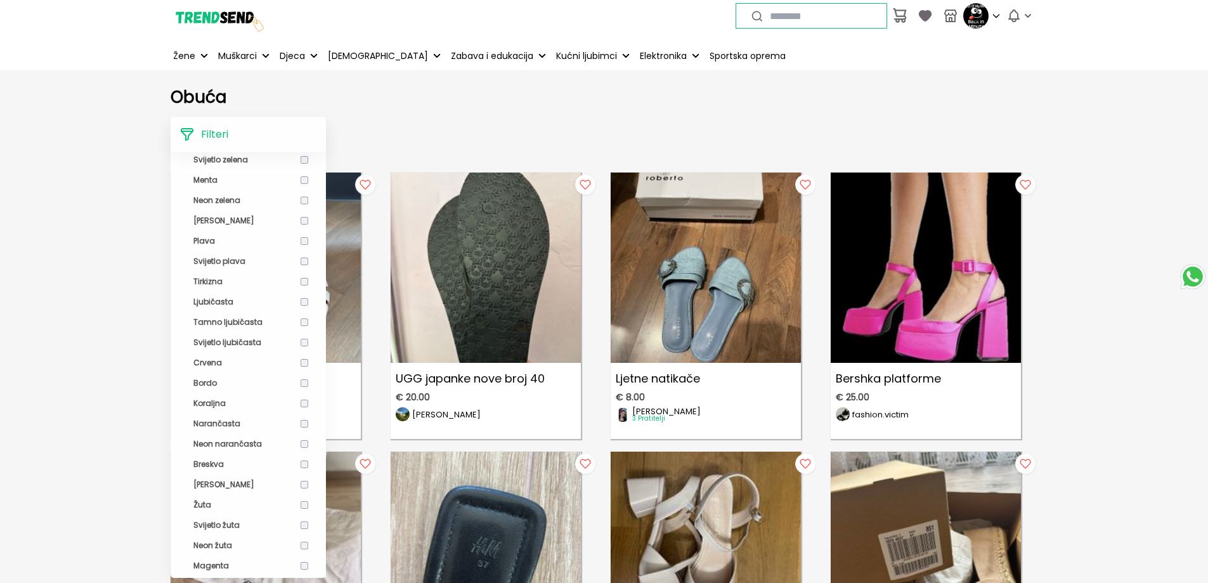
scroll to position [1685, 0]
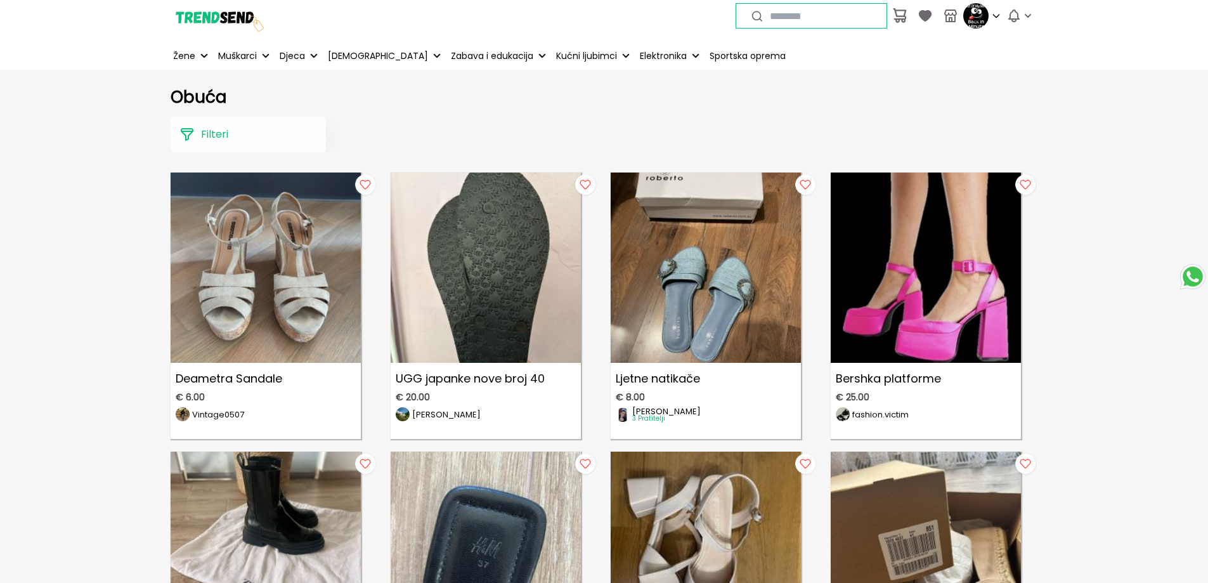
click at [225, 140] on p "Filteri" at bounding box center [214, 134] width 27 height 15
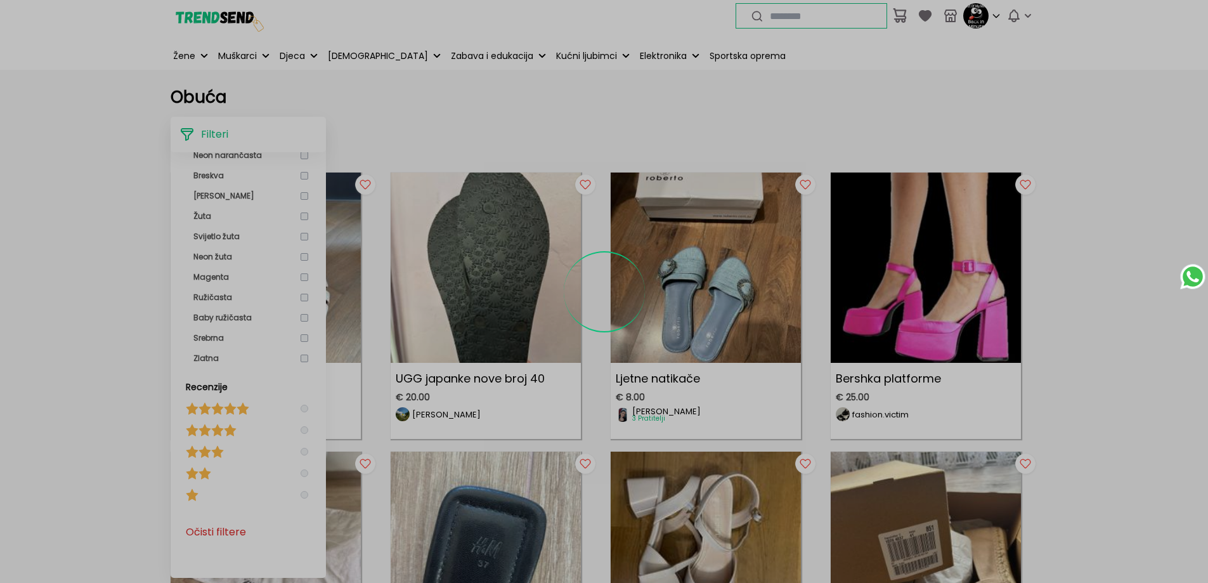
click at [301, 299] on div at bounding box center [604, 291] width 1208 height 583
